Goal: Task Accomplishment & Management: Manage account settings

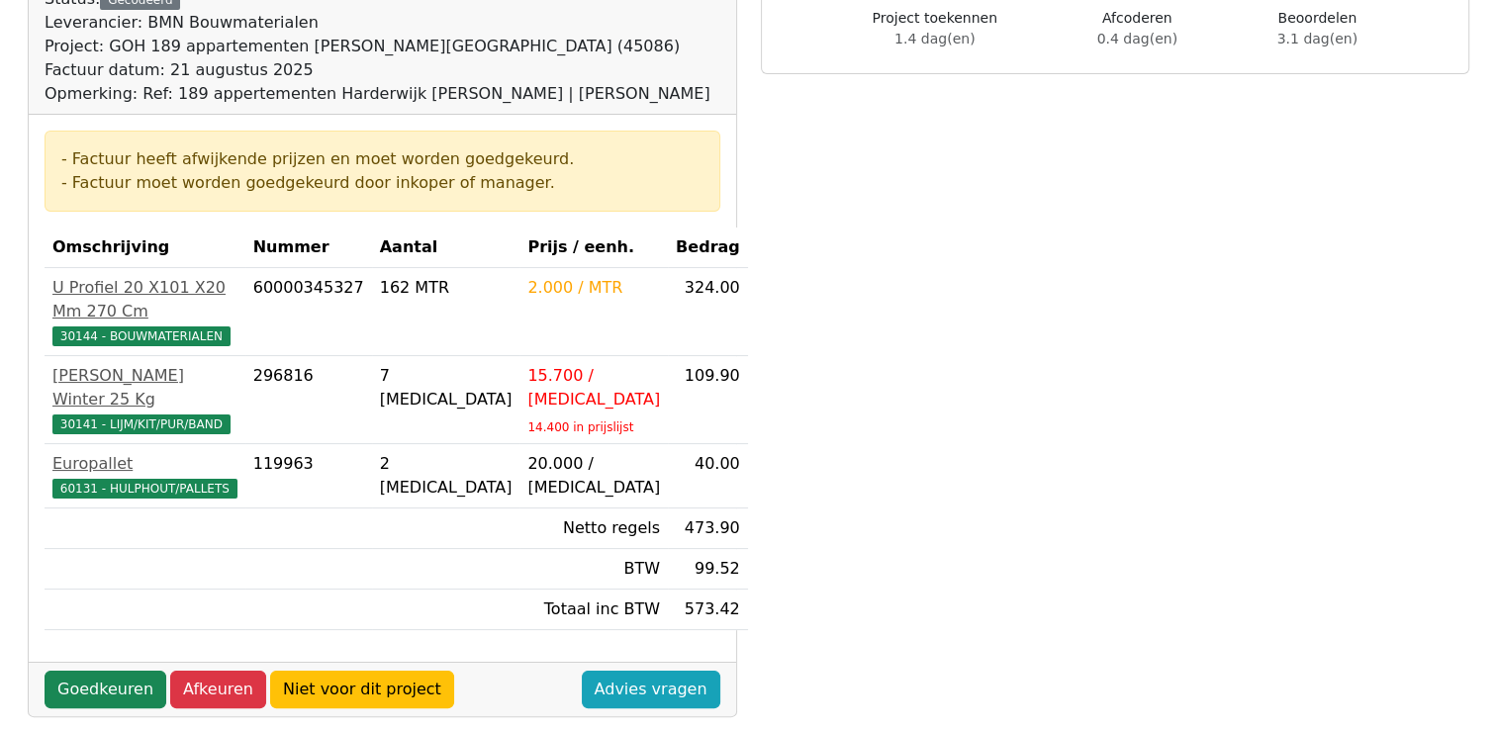
scroll to position [237, 0]
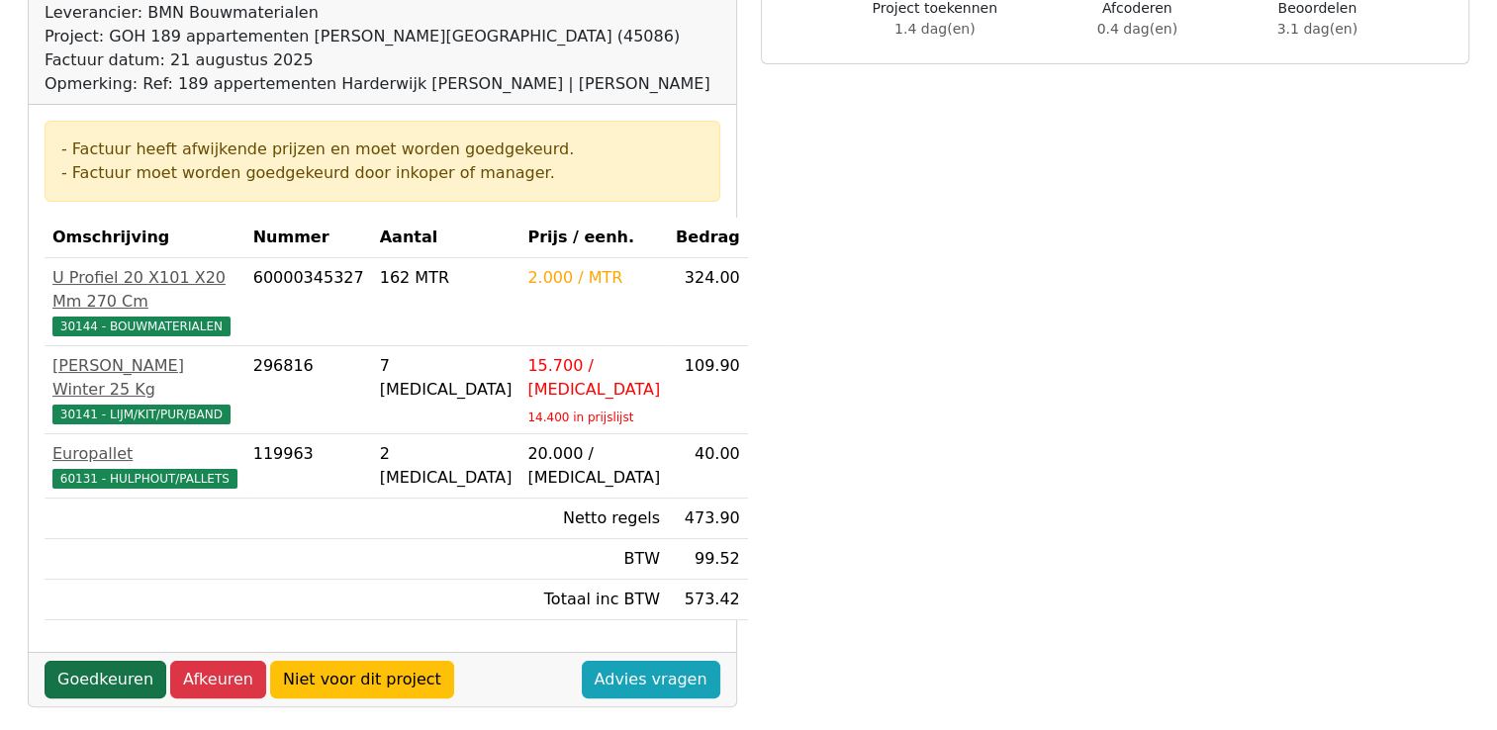
click at [123, 661] on link "Goedkeuren" at bounding box center [106, 680] width 122 height 38
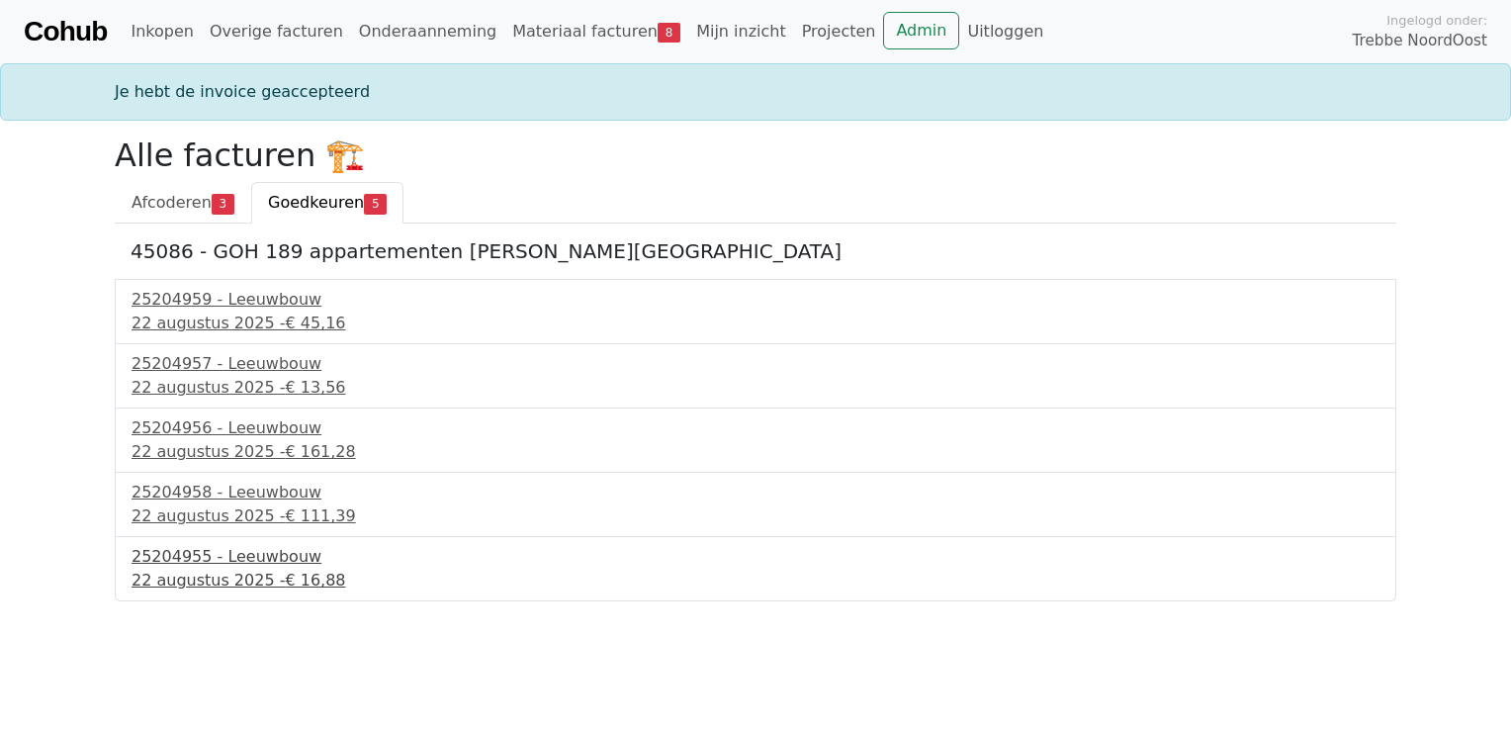
click at [189, 577] on div "22 augustus 2025 - € 16,88" at bounding box center [756, 581] width 1248 height 24
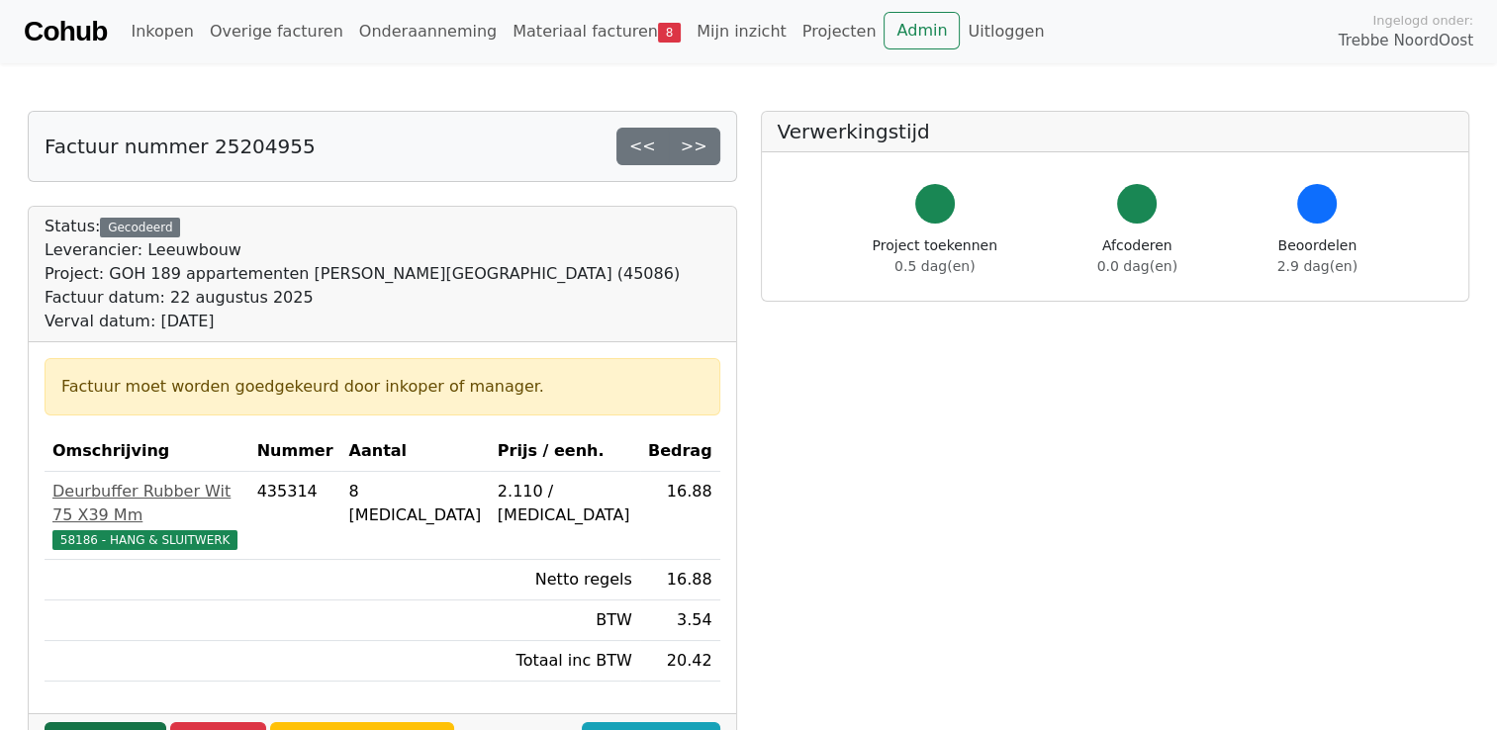
click at [138, 722] on link "Goedkeuren" at bounding box center [106, 741] width 122 height 38
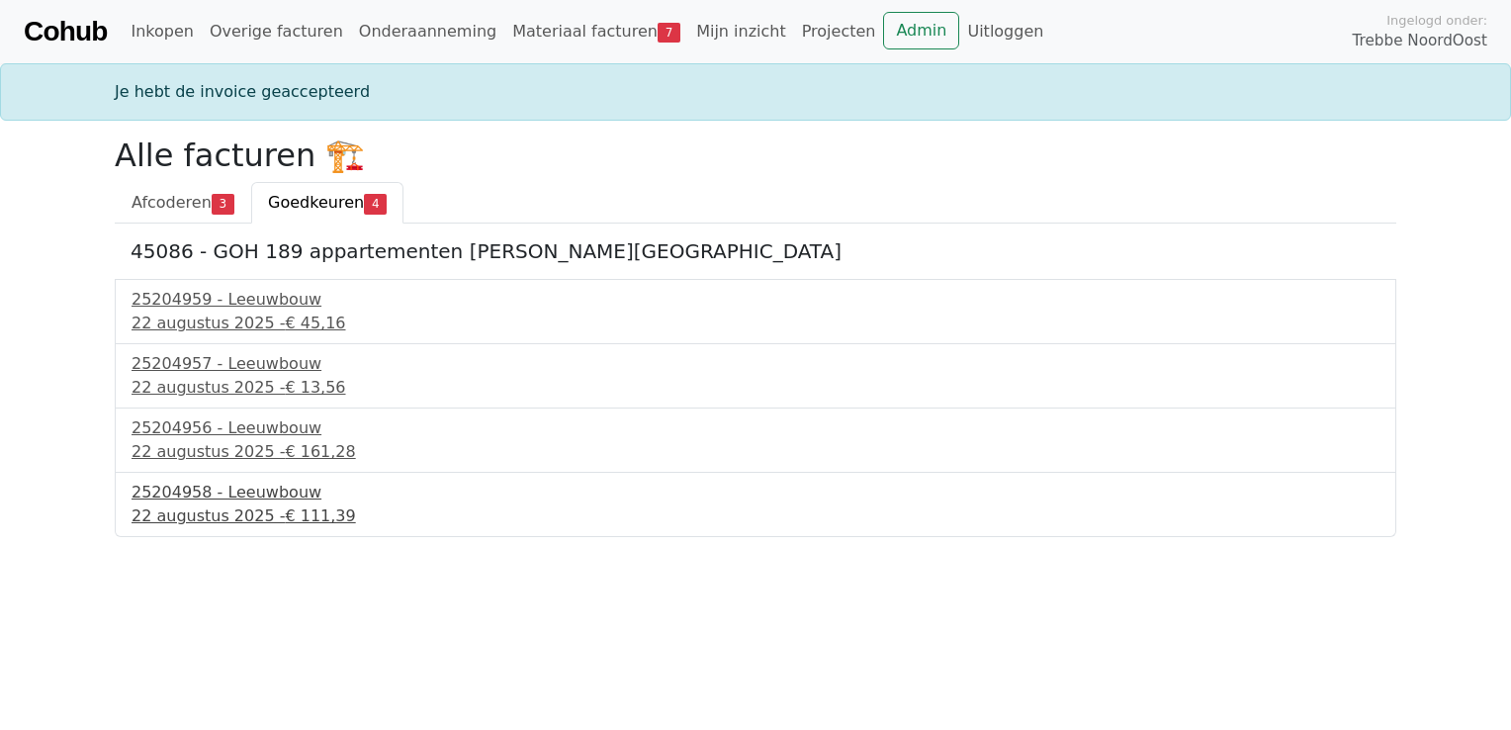
click at [241, 507] on div "22 augustus 2025 - € 111,39" at bounding box center [756, 516] width 1248 height 24
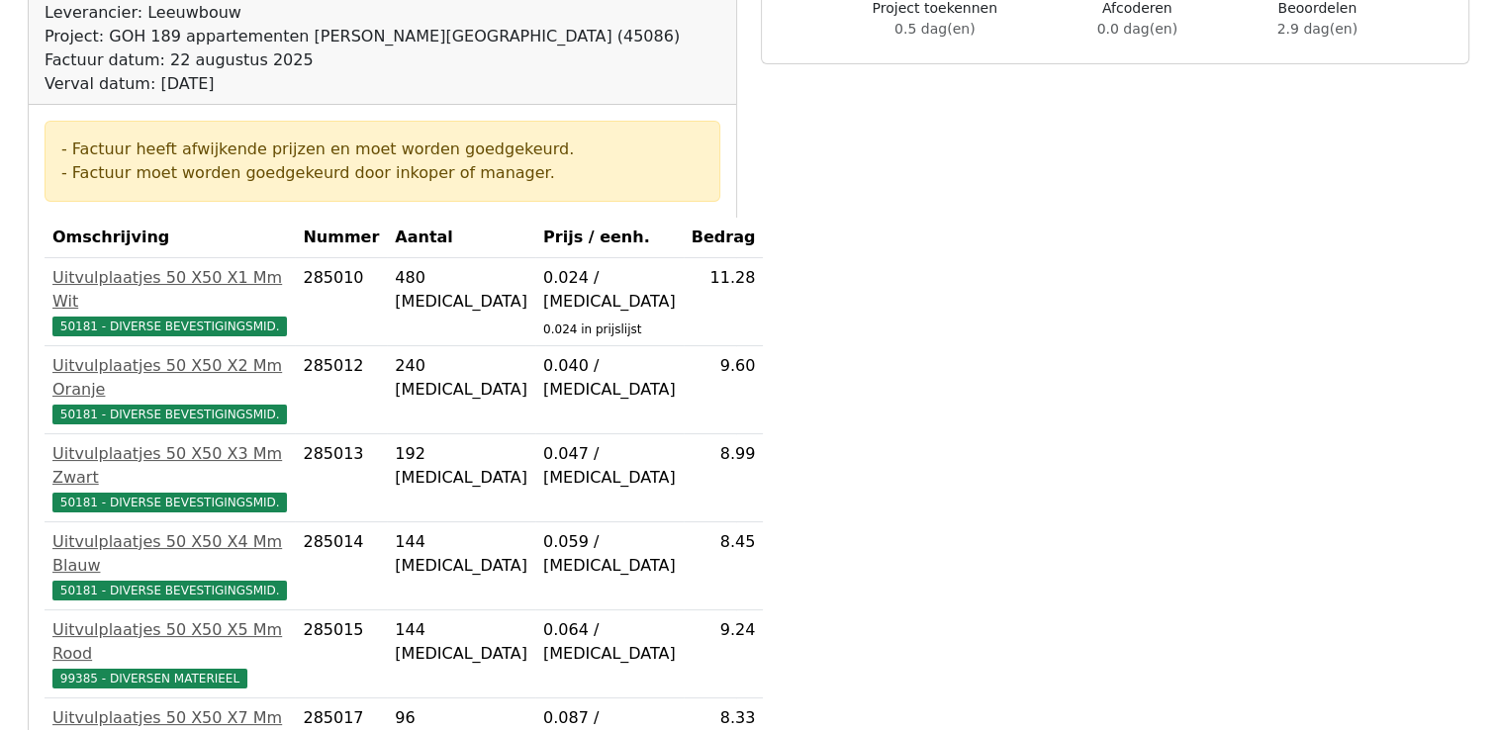
scroll to position [241, 0]
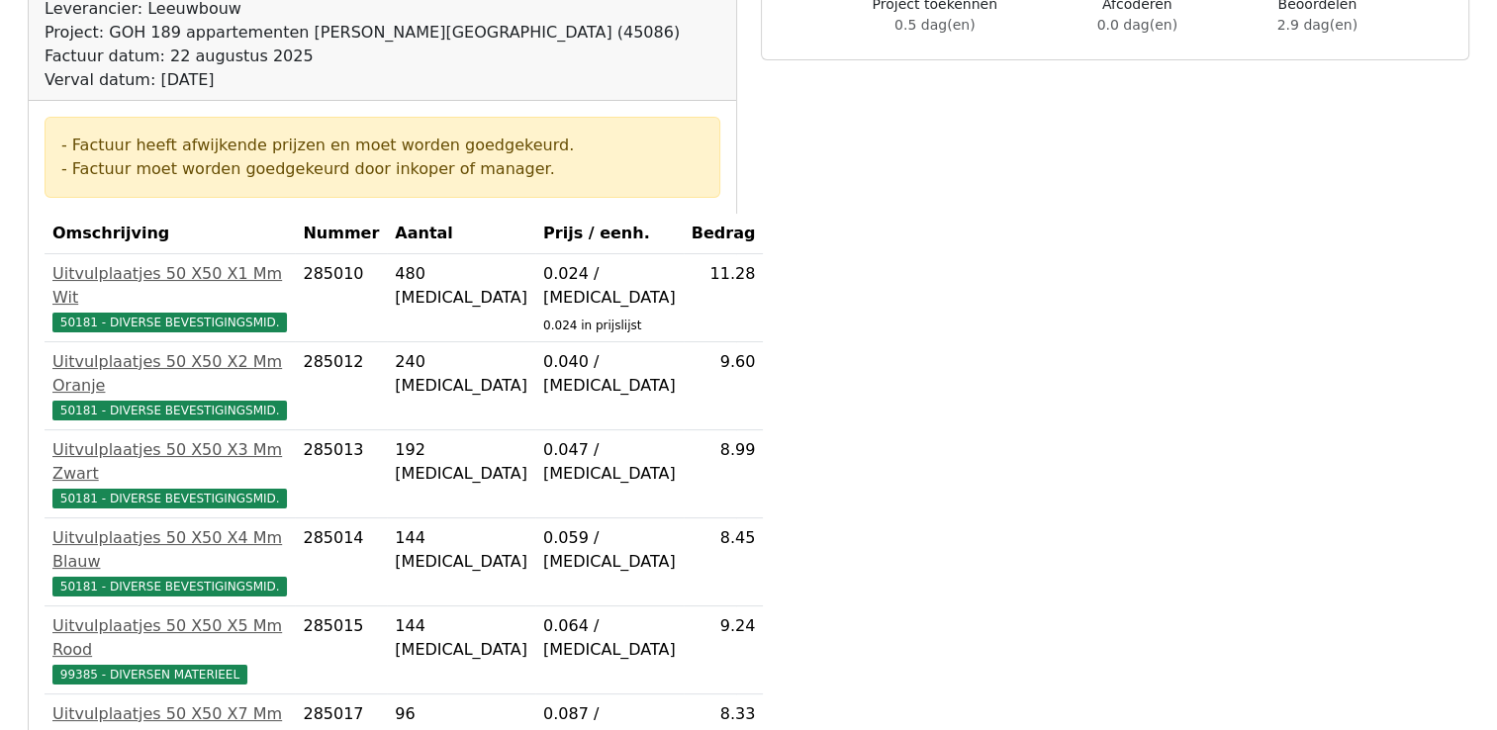
drag, startPoint x: 1492, startPoint y: 297, endPoint x: 1510, endPoint y: 299, distance: 18.9
click at [1496, 299] on html "Cohub Inkopen Overige facturen Onderaanneming Materiaal facturen 7 Mijn inzicht…" at bounding box center [748, 583] width 1497 height 1649
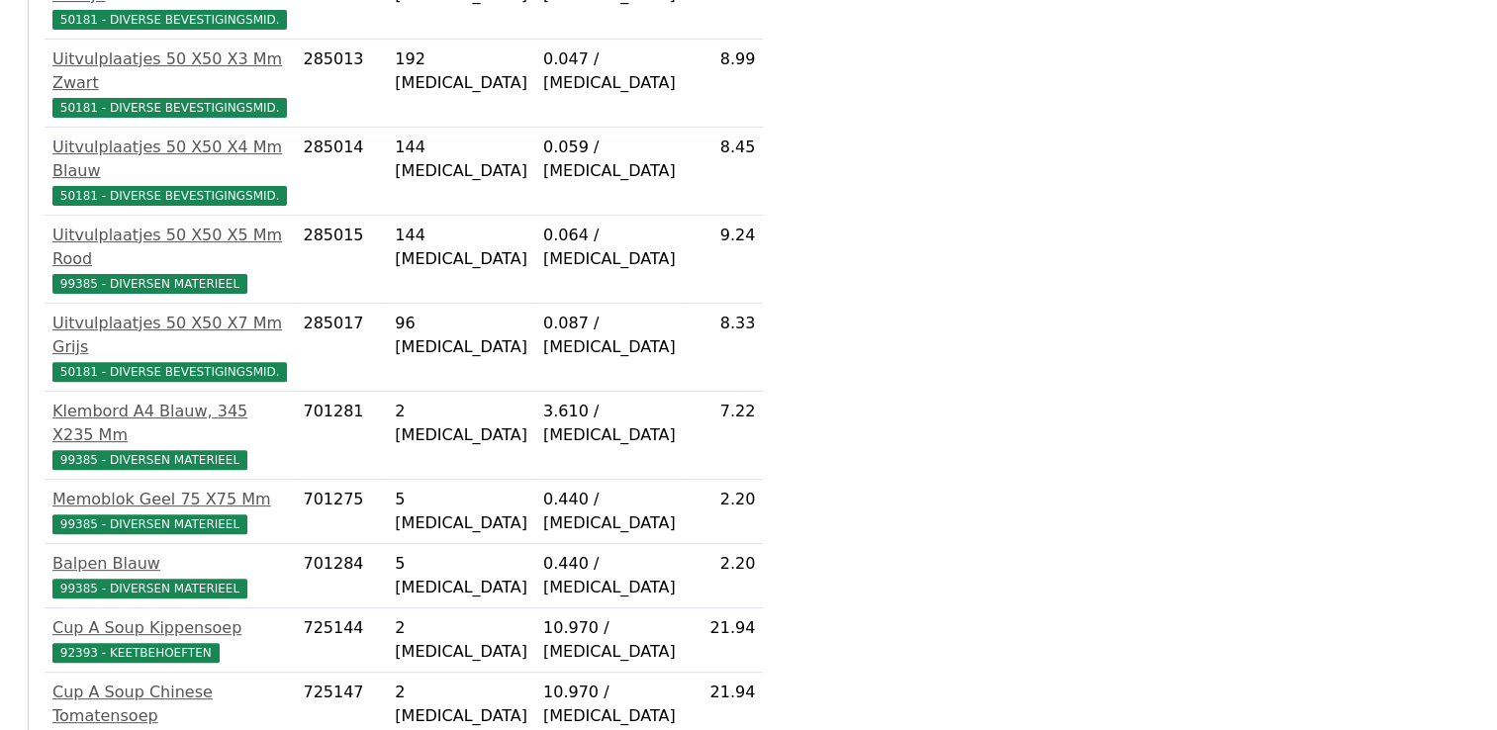
scroll to position [736, 0]
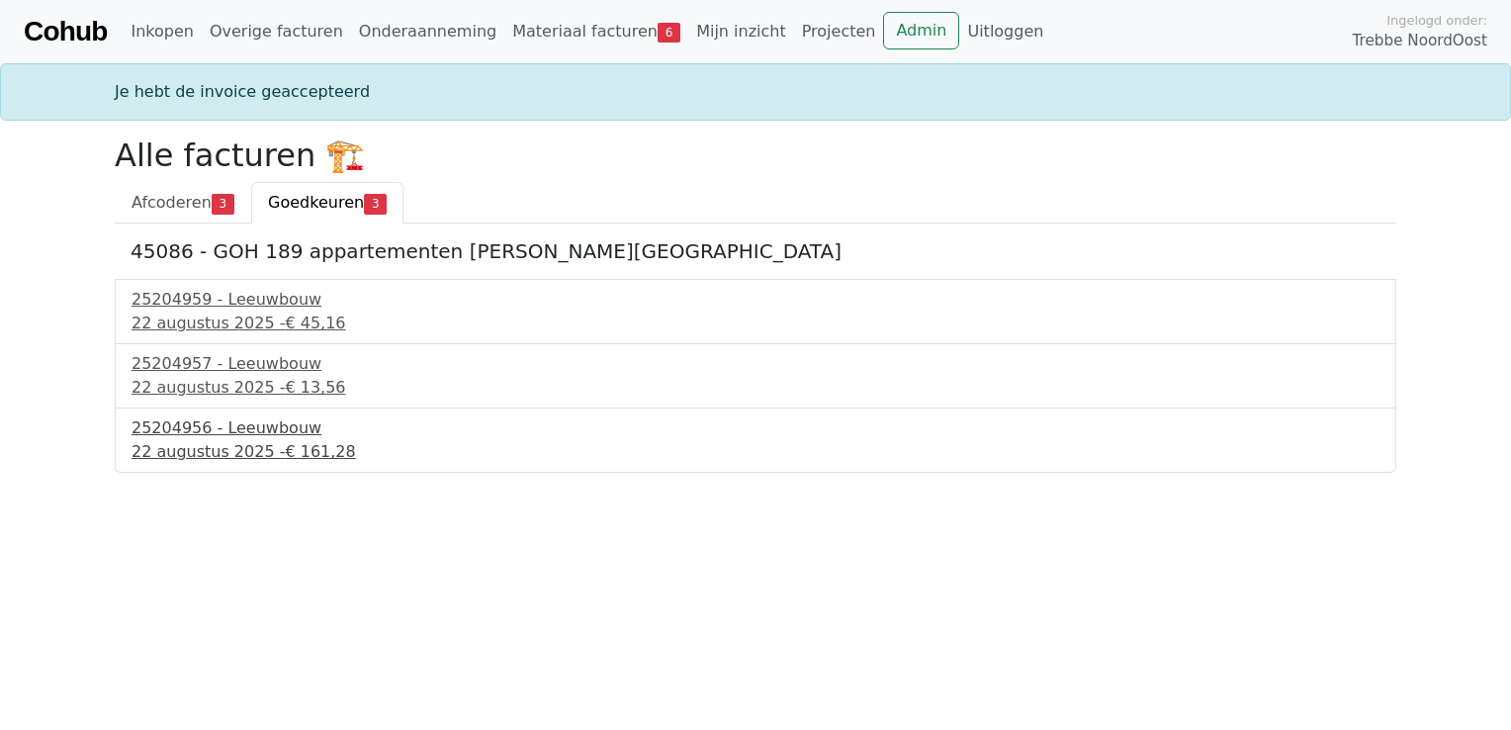
click at [231, 450] on div "22 augustus 2025 - € 161,28" at bounding box center [756, 452] width 1248 height 24
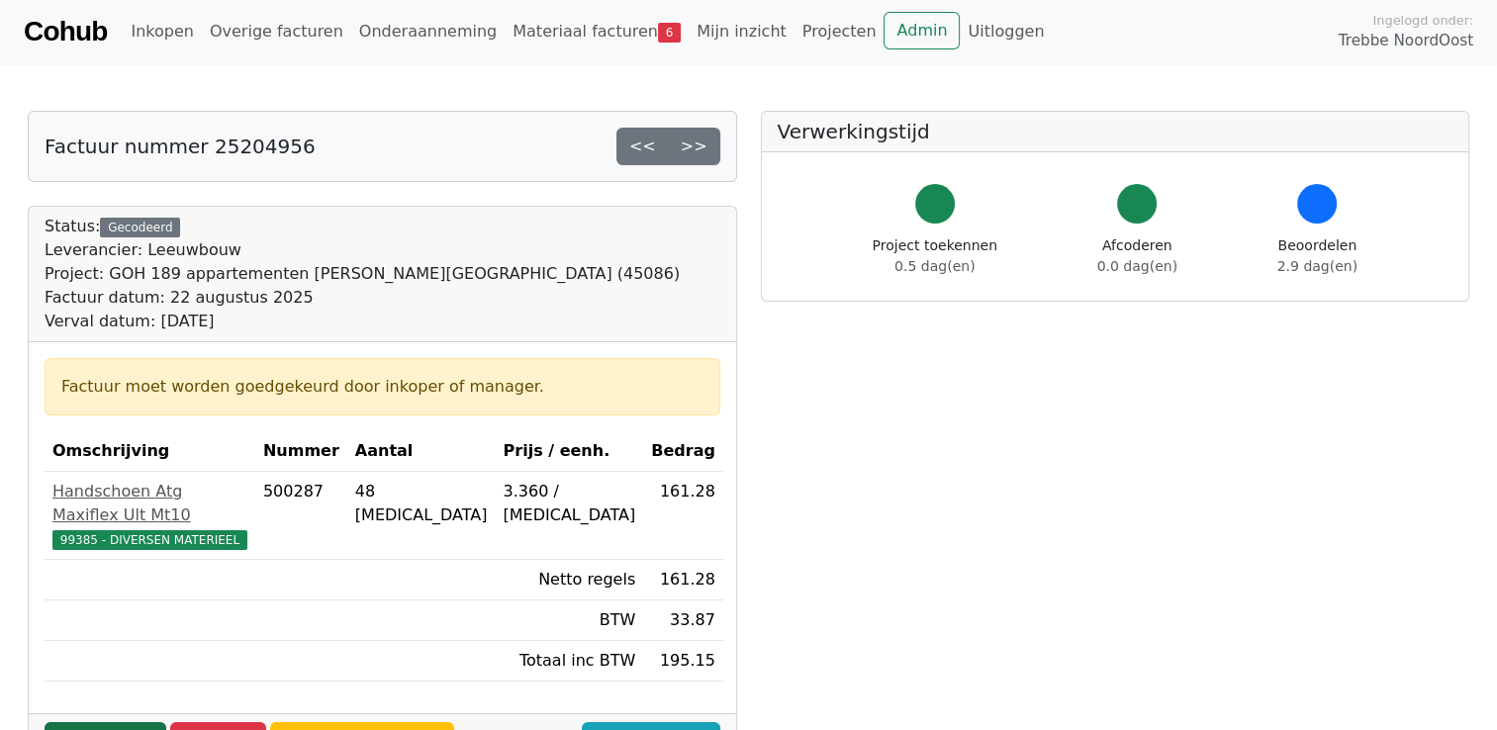
click at [99, 722] on link "Goedkeuren" at bounding box center [106, 741] width 122 height 38
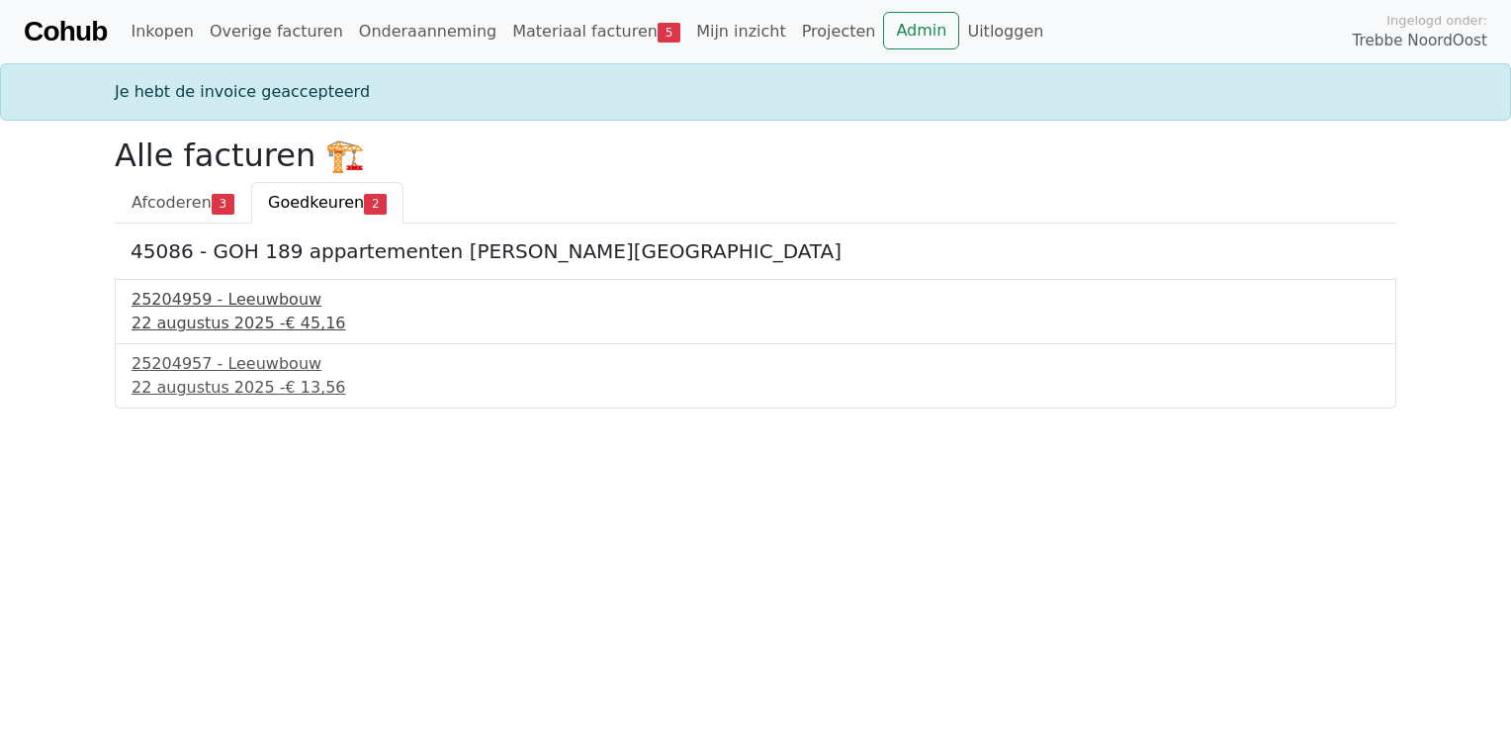
click at [204, 310] on div "25204959 - Leeuwbouw" at bounding box center [756, 300] width 1248 height 24
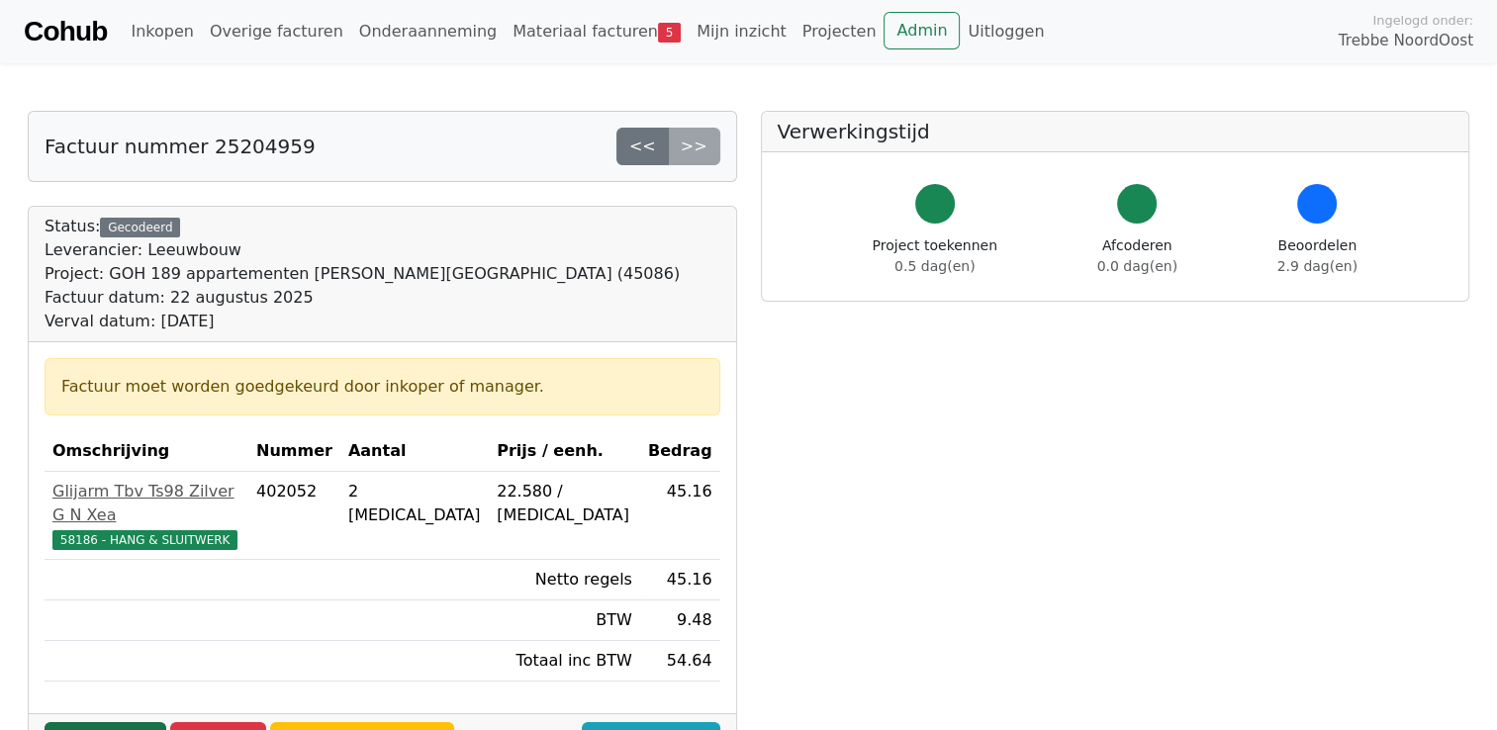
click at [125, 722] on link "Goedkeuren" at bounding box center [106, 741] width 122 height 38
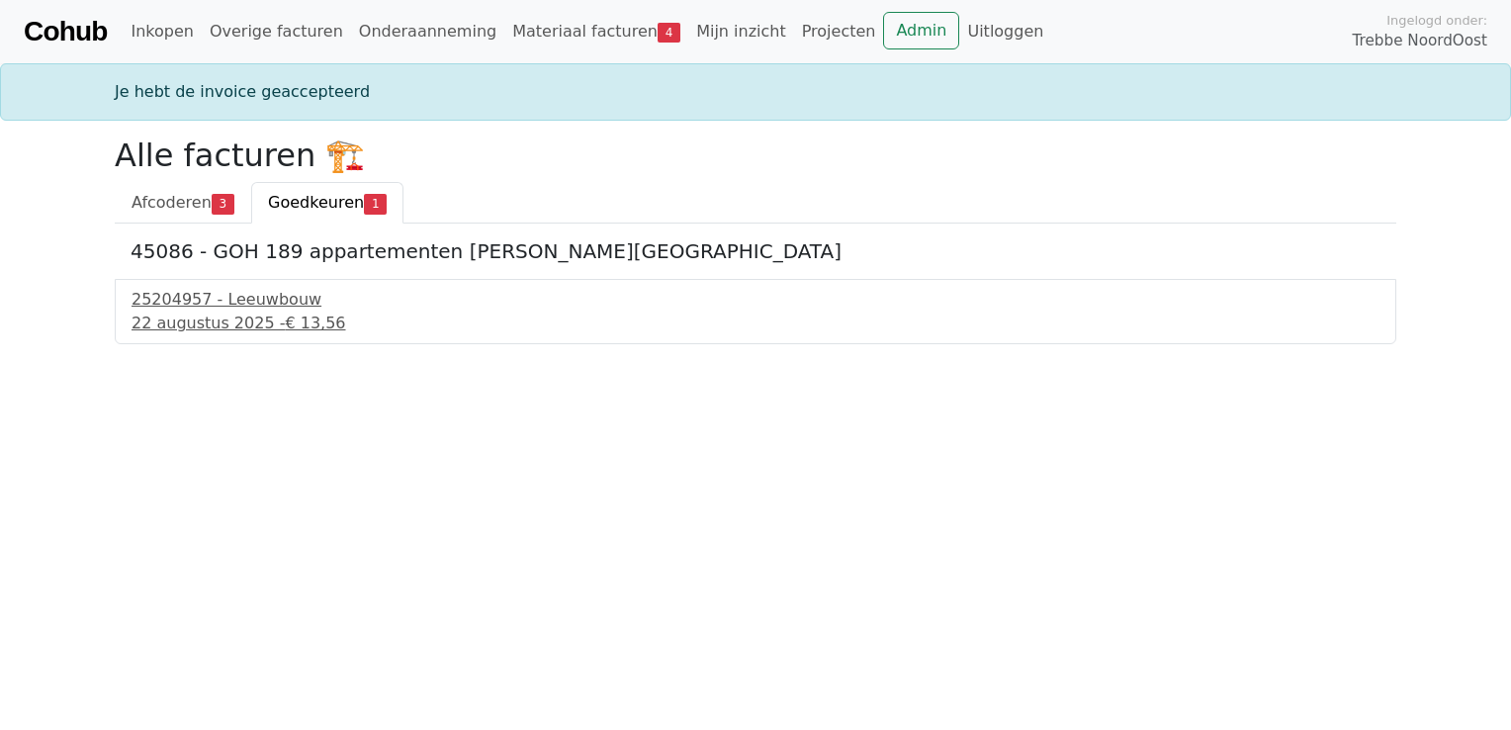
click at [195, 334] on div "25204957 - Leeuwbouw 22 augustus 2025 - € 13,56" at bounding box center [756, 311] width 1282 height 65
click at [184, 305] on div "25204957 - Leeuwbouw" at bounding box center [756, 300] width 1248 height 24
